Goal: Communication & Community: Connect with others

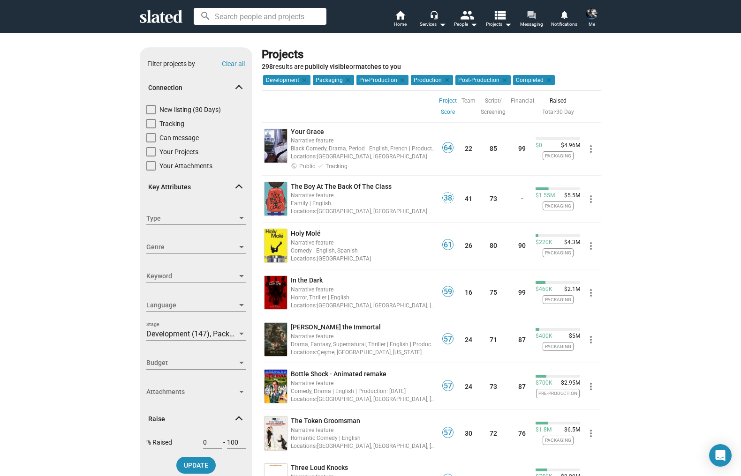
click at [535, 23] on span "Messaging" at bounding box center [531, 24] width 23 height 11
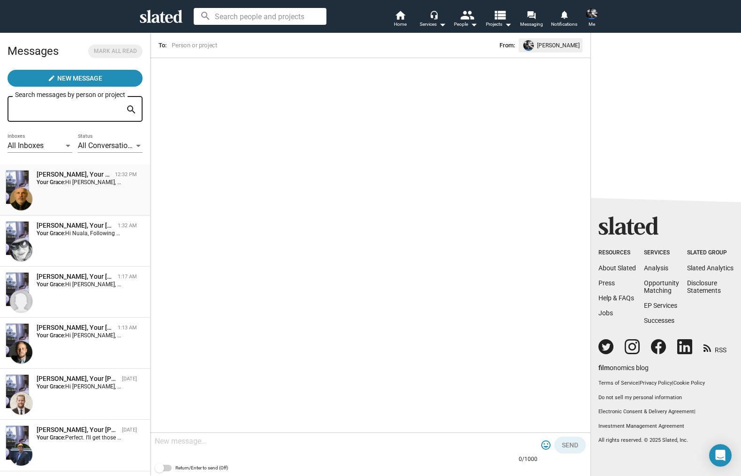
click at [81, 185] on span "Hi [PERSON_NAME], Thank you for reaching out — I appreciate the clear vision an…" at bounding box center [728, 182] width 1326 height 7
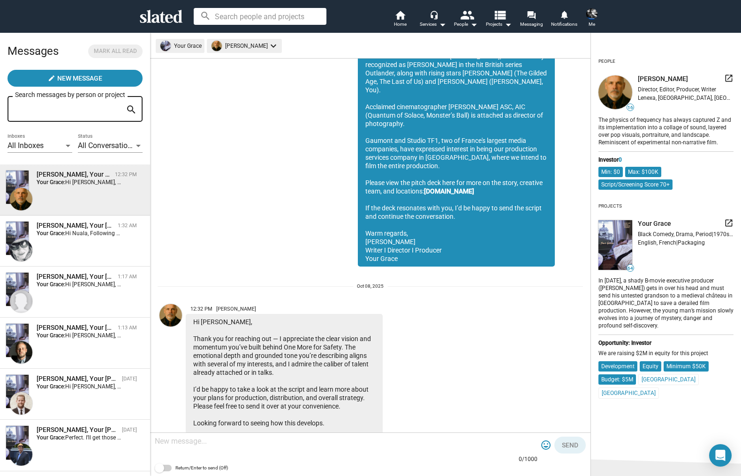
scroll to position [546, 0]
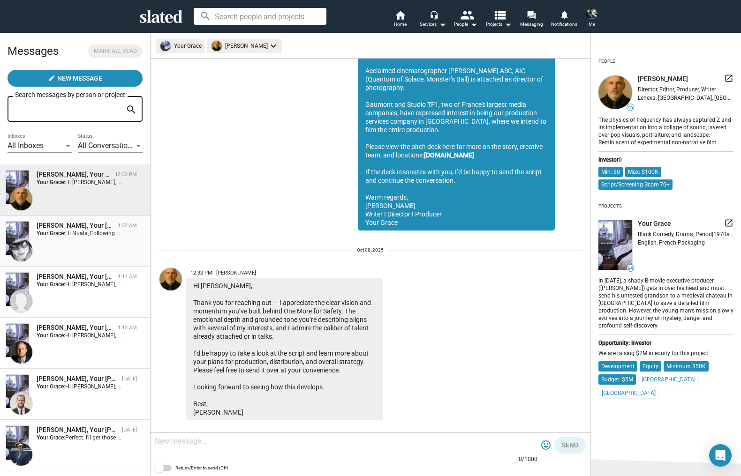
click at [68, 245] on div "[PERSON_NAME], Your [PERSON_NAME] 1:32 AM Your Grace: Hi [PERSON_NAME], Followi…" at bounding box center [75, 241] width 139 height 40
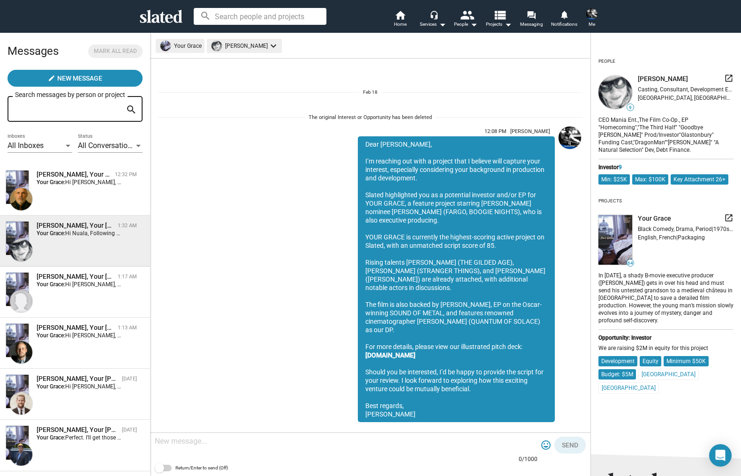
scroll to position [1054, 0]
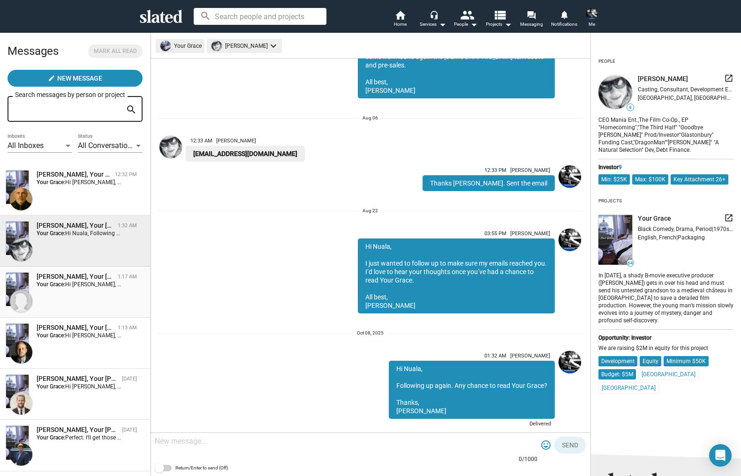
click at [71, 289] on div "[PERSON_NAME], Your [PERSON_NAME] 1:17 AM Your Grace: Hi [PERSON_NAME], Just fo…" at bounding box center [75, 292] width 139 height 40
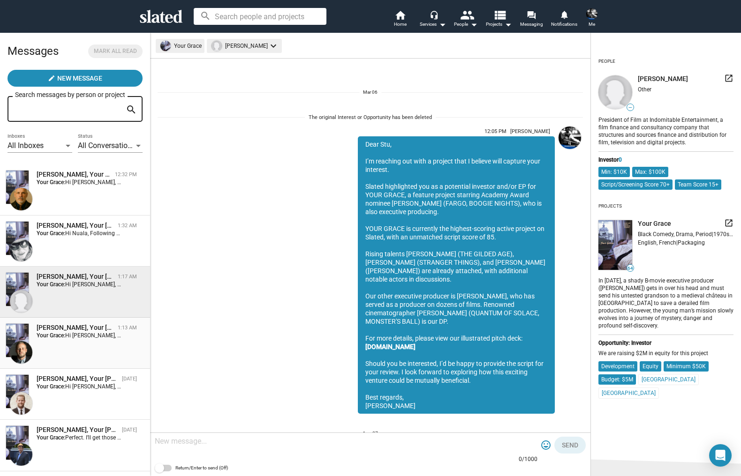
scroll to position [953, 0]
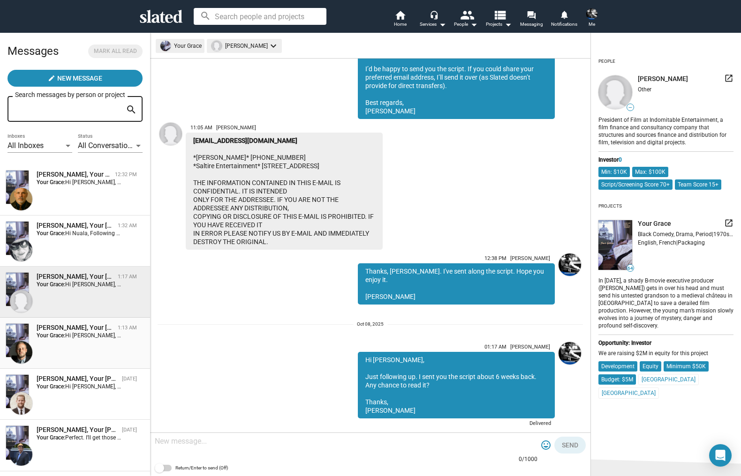
click at [72, 339] on span "Hi [PERSON_NAME], Just following up. I sent you the script about 6 weeks back. …" at bounding box center [227, 335] width 324 height 7
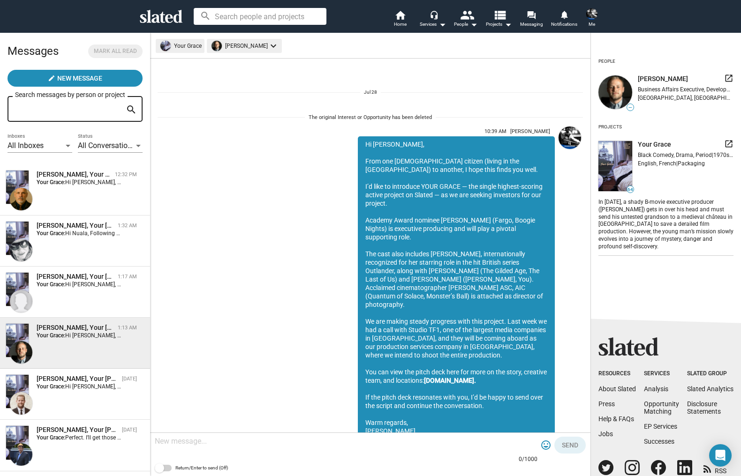
scroll to position [831, 0]
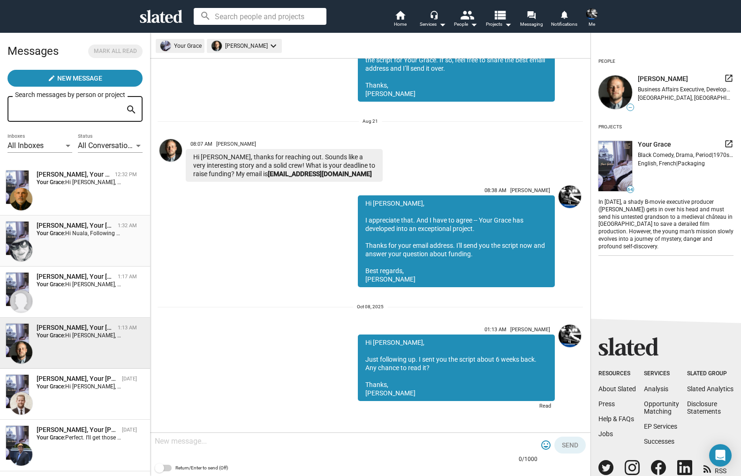
click at [73, 236] on span "Hi Nuala, Following up again. Any chance to read Your Grace? Thanks, [PERSON_NA…" at bounding box center [176, 233] width 222 height 7
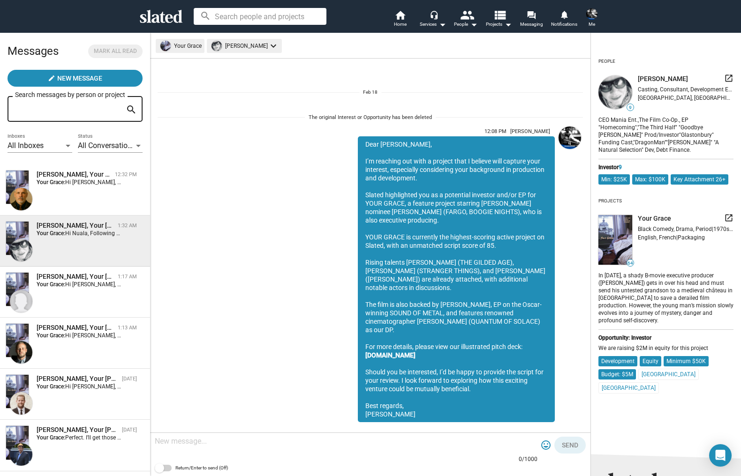
scroll to position [1054, 0]
